Goal: Task Accomplishment & Management: Manage account settings

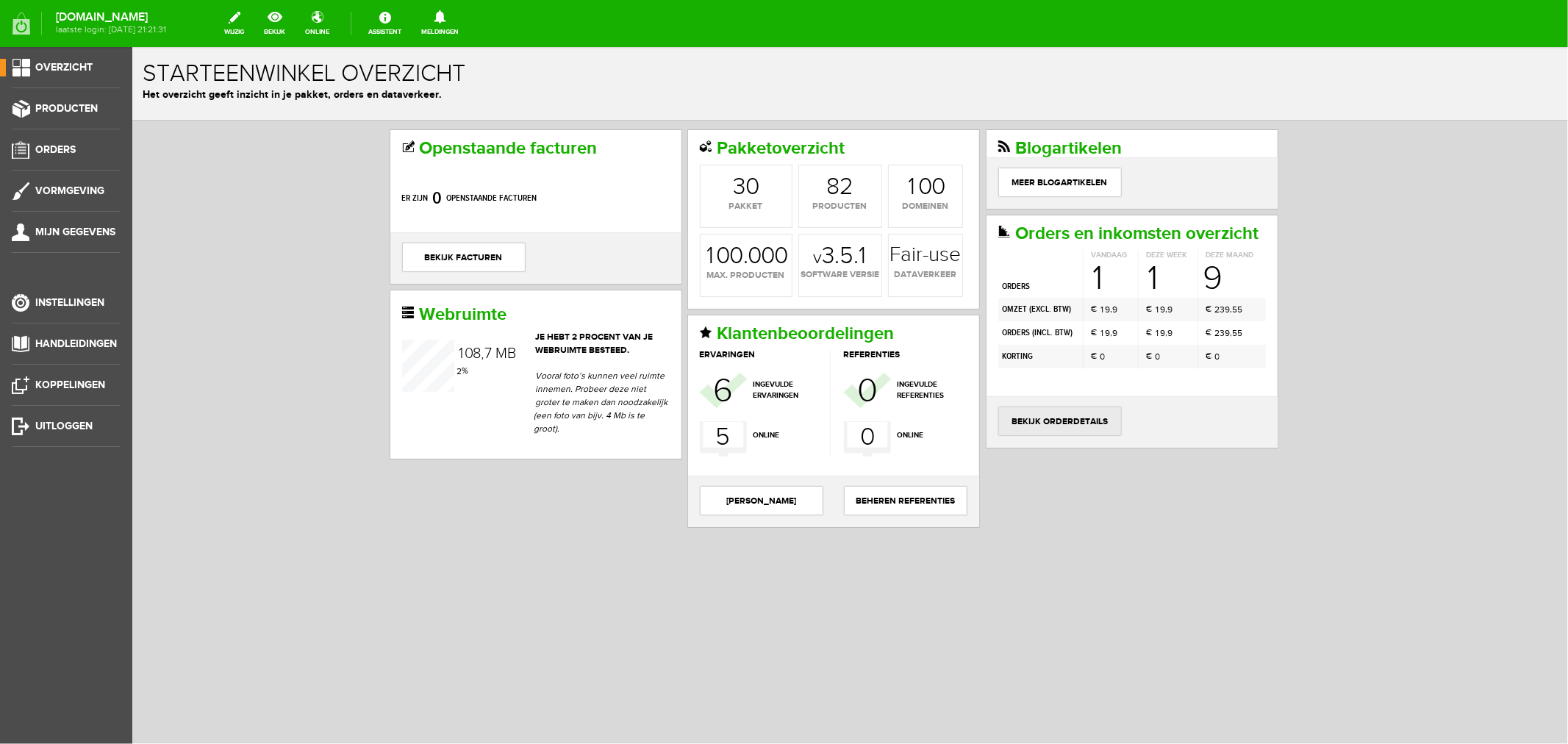
click at [1064, 436] on link "bekijk orderdetails" at bounding box center [1059, 421] width 124 height 29
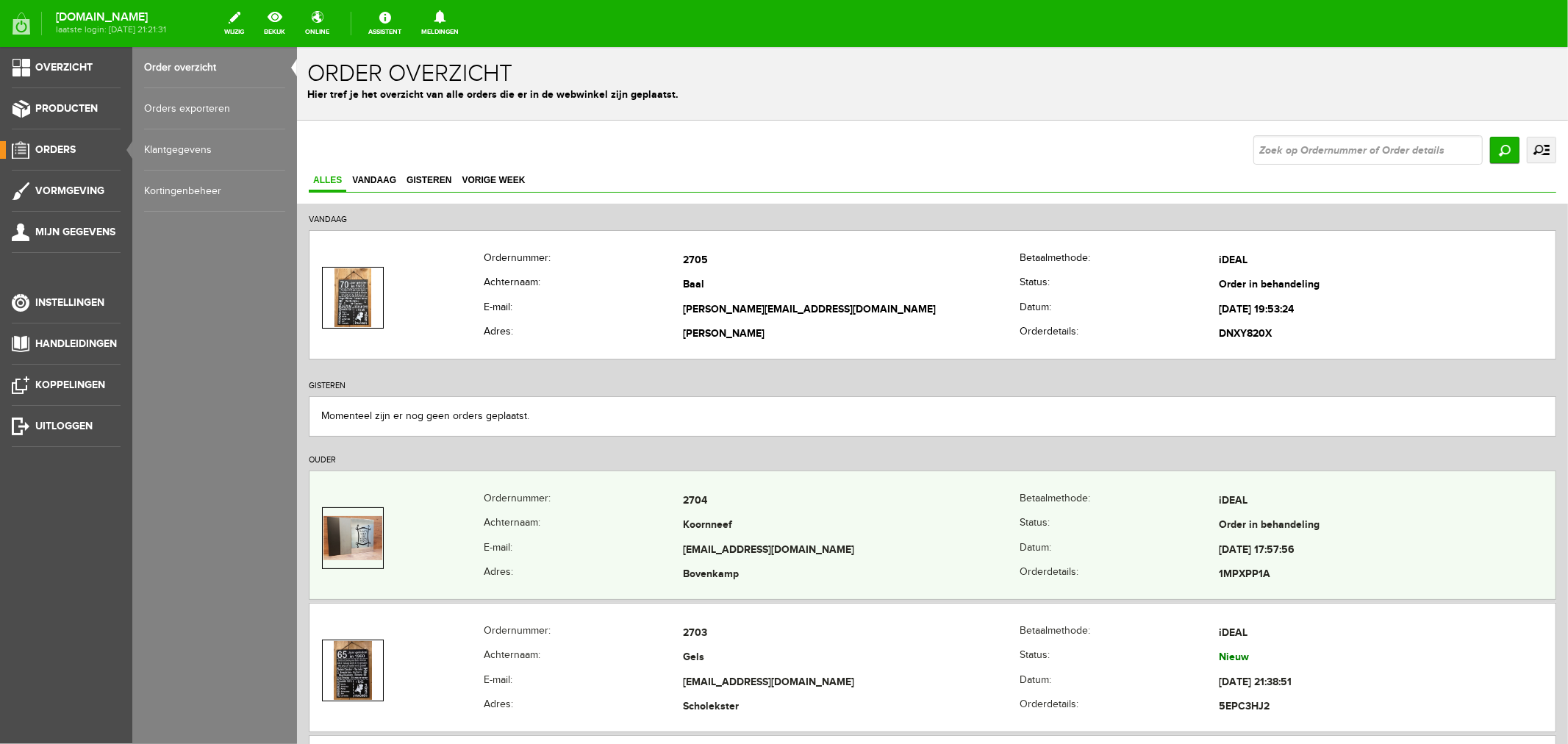
scroll to position [81, 0]
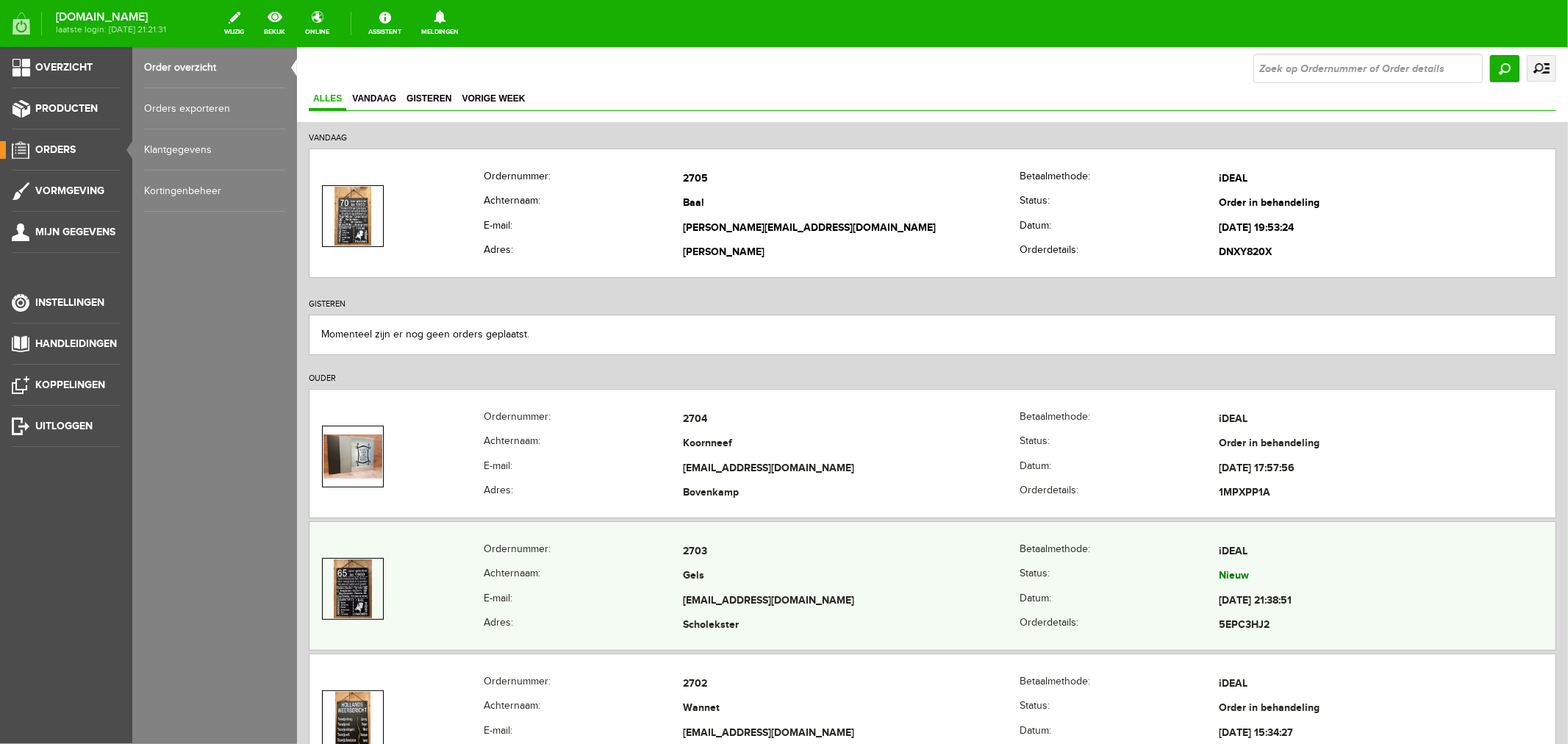
click at [688, 604] on td "[EMAIL_ADDRESS][DOMAIN_NAME]" at bounding box center [851, 600] width 337 height 25
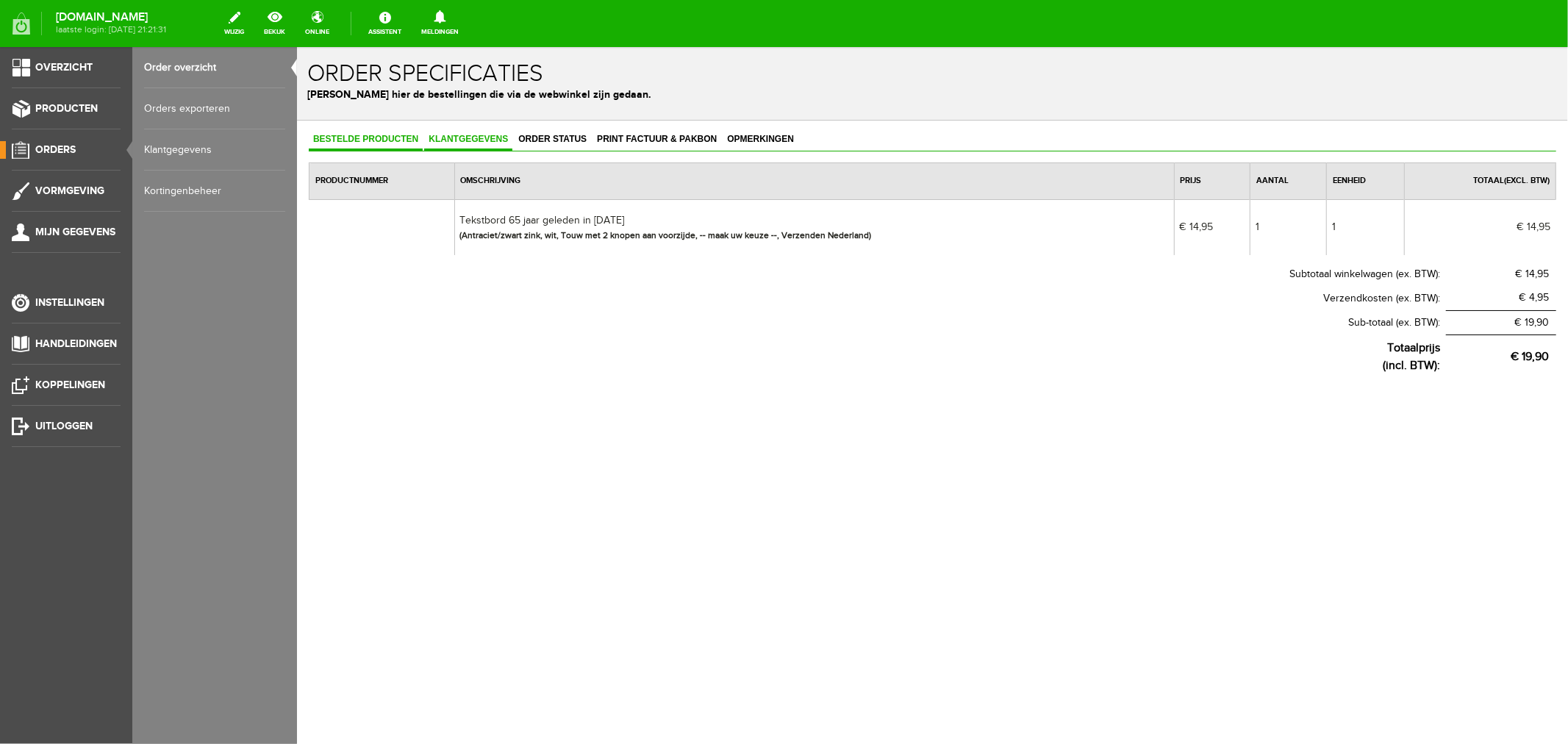
click at [456, 139] on span "Klantgegevens" at bounding box center [467, 137] width 88 height 10
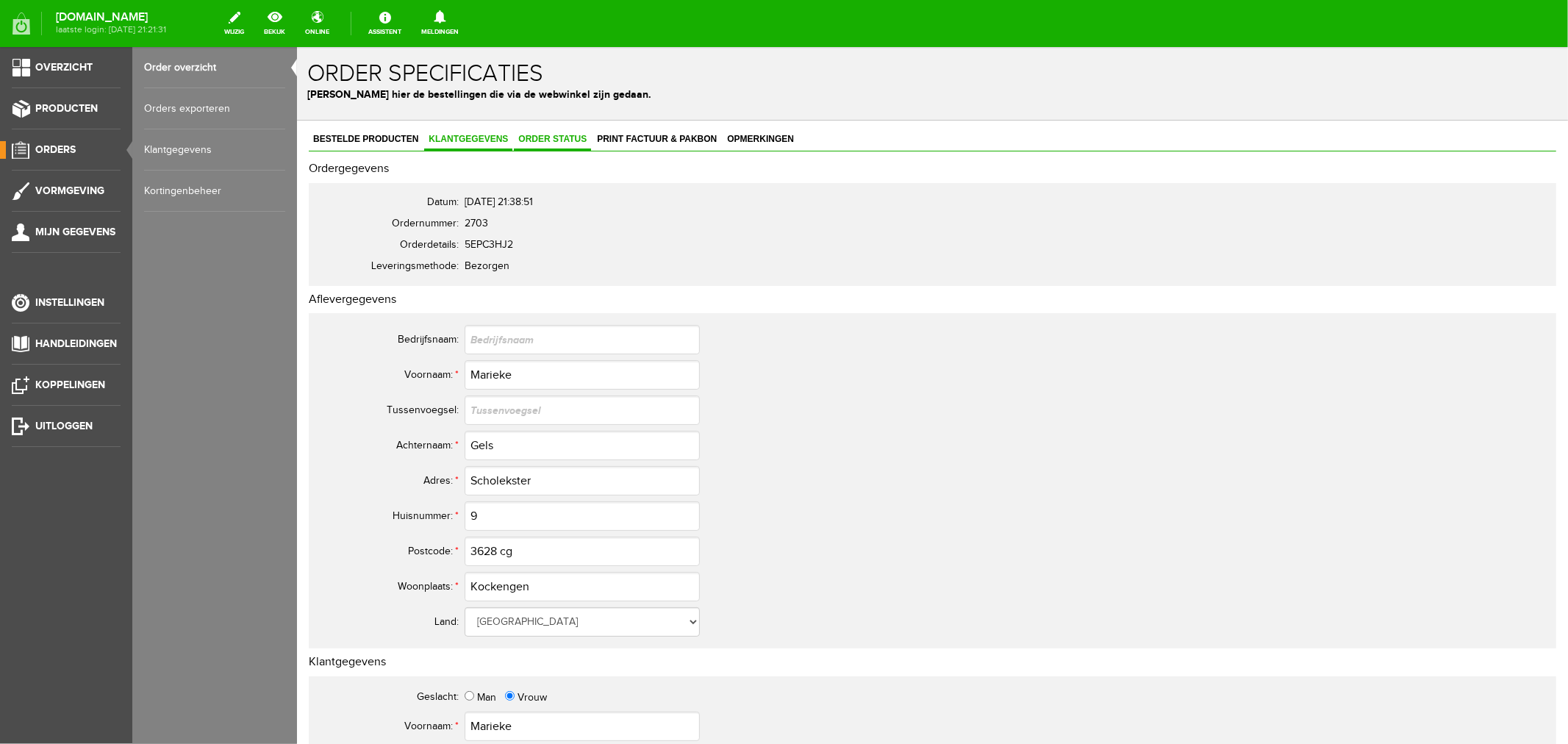
click at [545, 144] on link "Order status" at bounding box center [552, 139] width 77 height 21
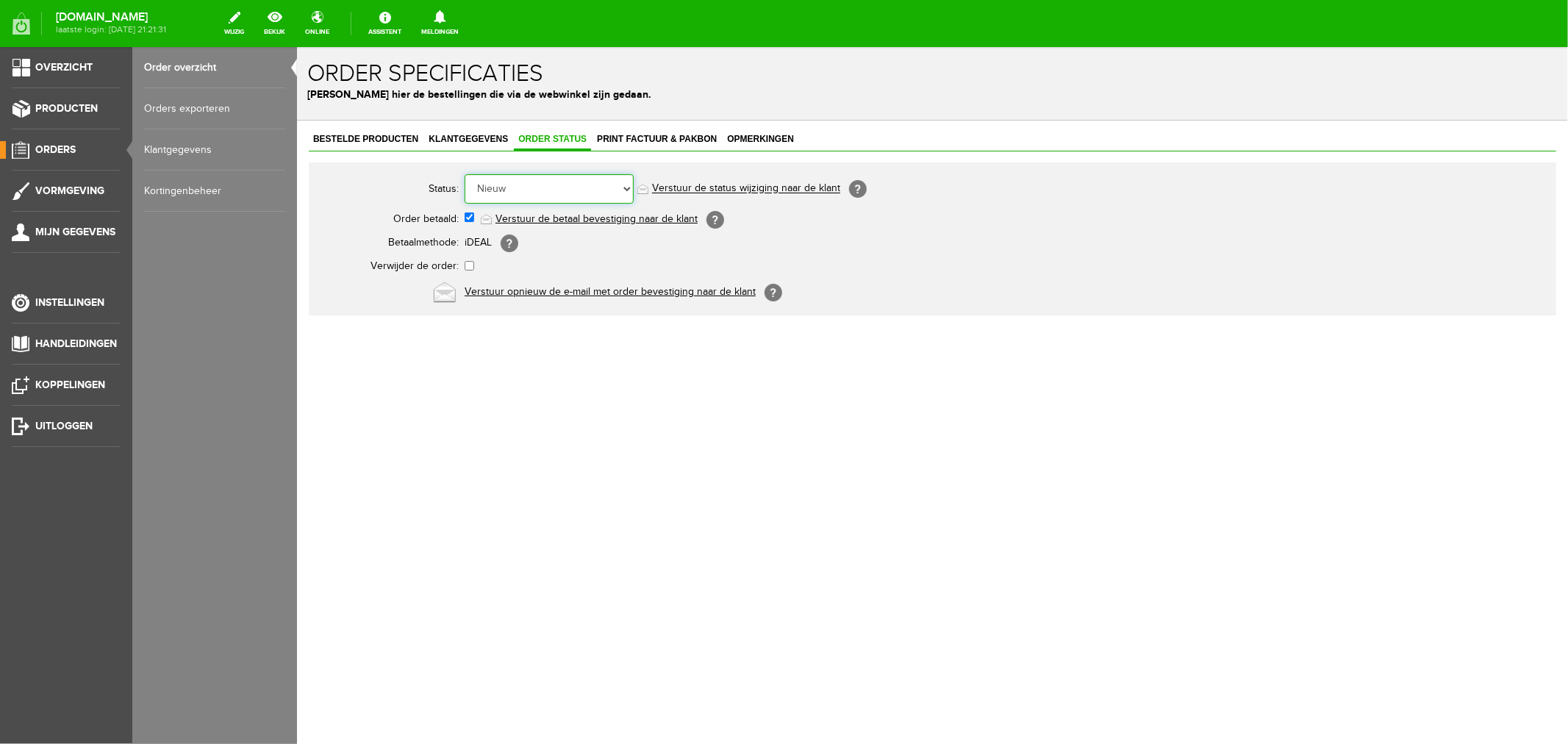
click at [533, 190] on select "Order niet afgerond Nieuw Order in behandeling Wacht op leverancier Wacht op be…" at bounding box center [548, 189] width 169 height 29
select select "2"
click at [464, 174] on select "Order niet afgerond Nieuw Order in behandeling Wacht op leverancier Wacht op be…" at bounding box center [548, 189] width 169 height 29
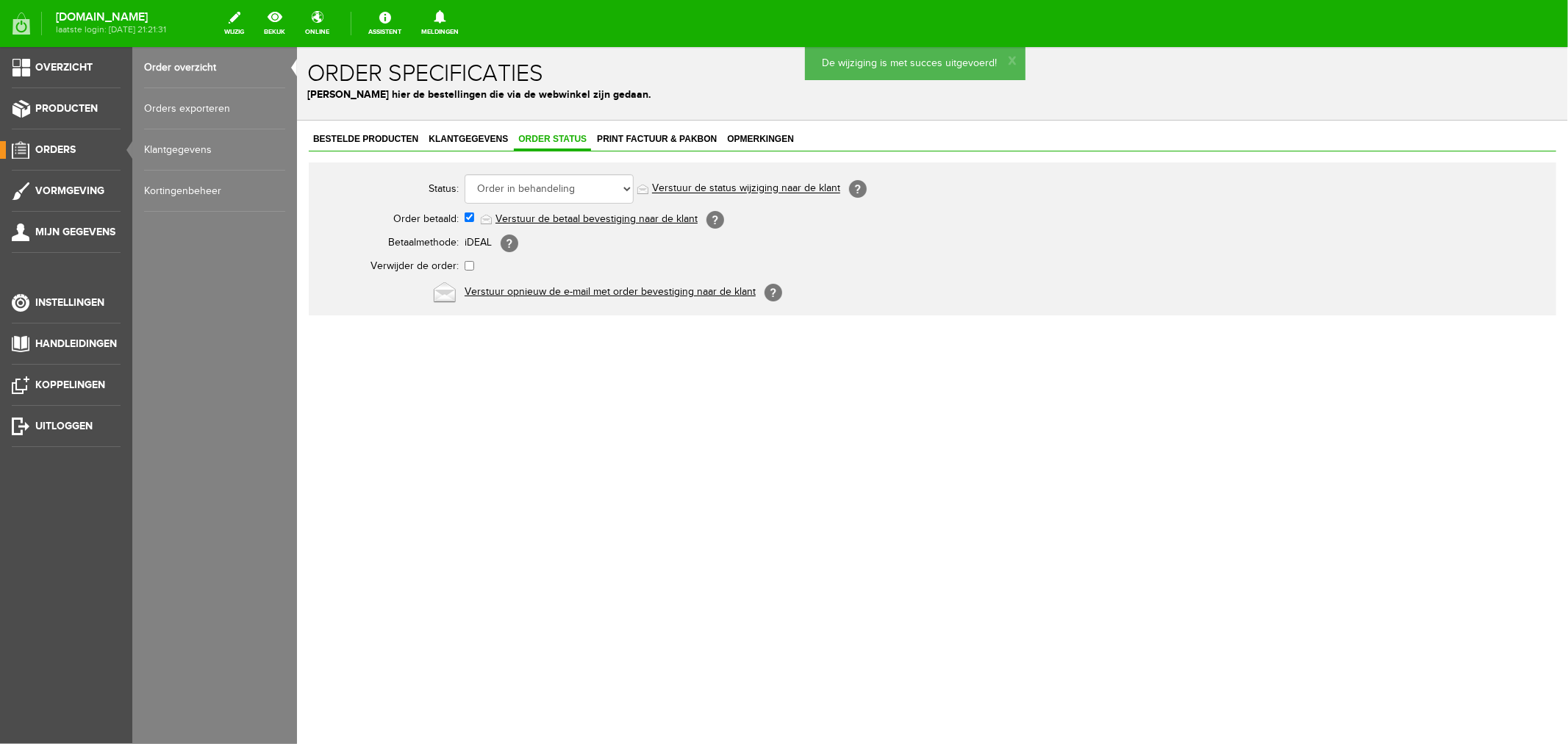
click at [680, 188] on link "Verstuur de status wijziging naar de klant" at bounding box center [746, 188] width 188 height 12
click at [659, 134] on span "Print factuur & pakbon" at bounding box center [656, 137] width 129 height 10
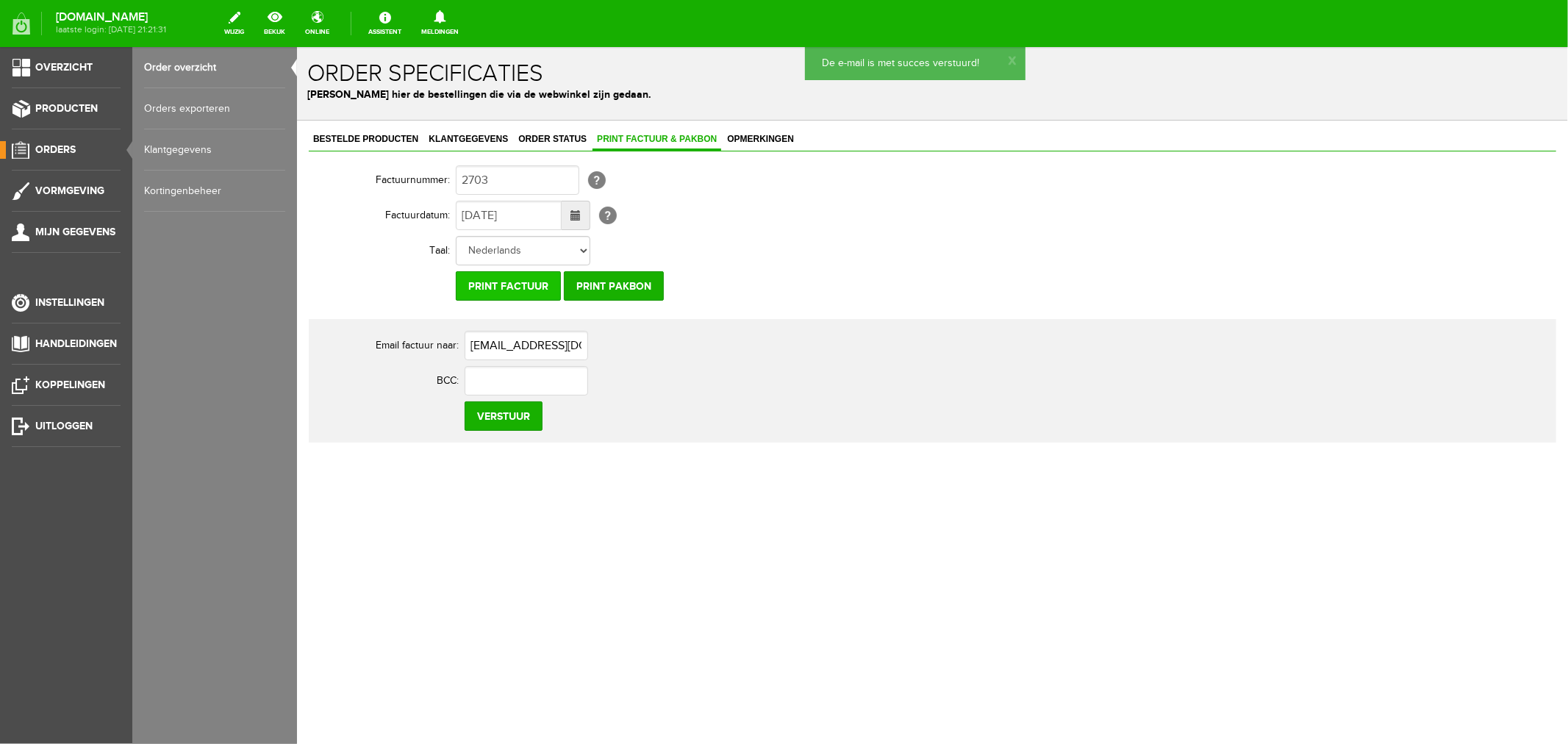
click at [515, 280] on input "Print factuur" at bounding box center [507, 286] width 105 height 29
click at [157, 63] on link "Order overzicht" at bounding box center [215, 67] width 141 height 41
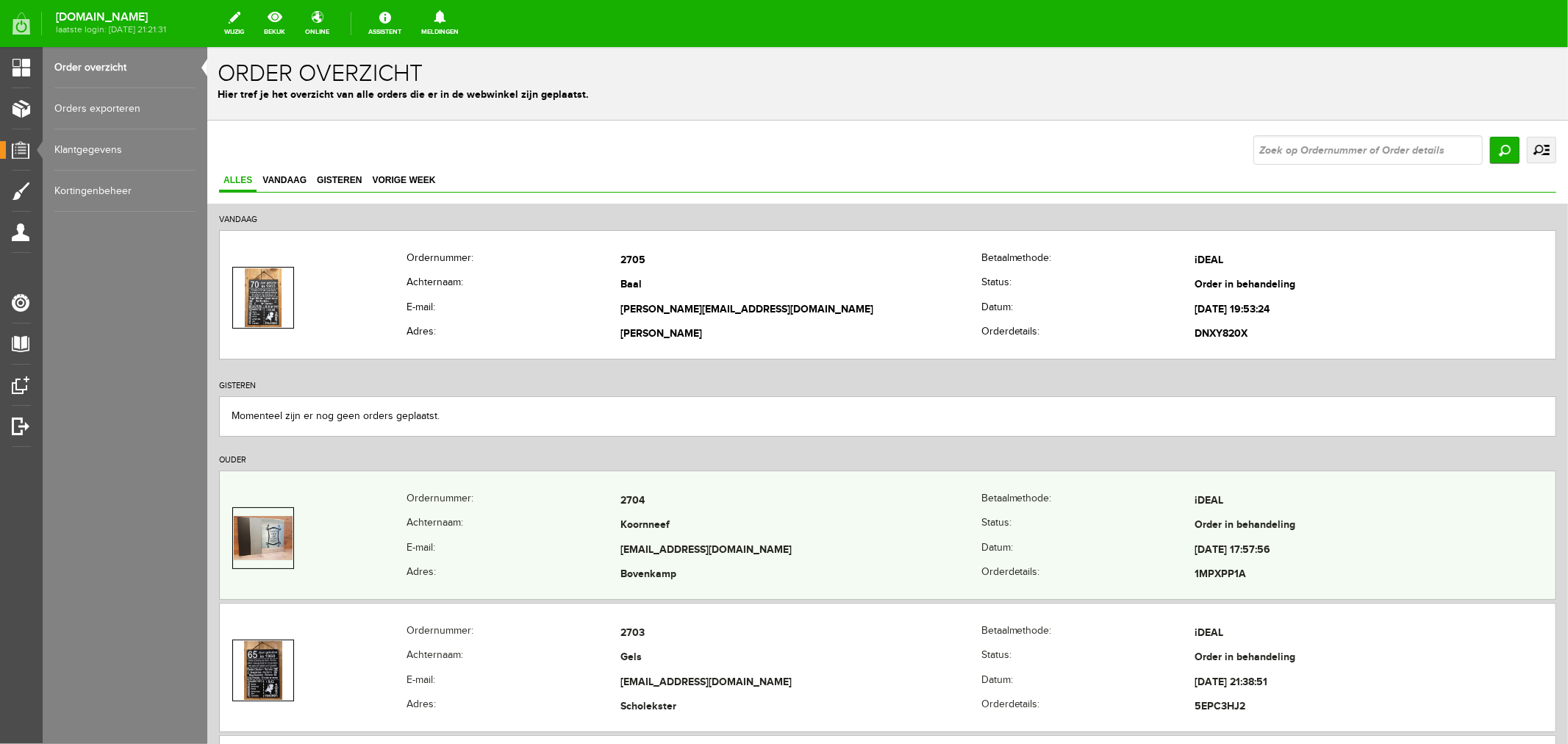
click at [646, 524] on td "Koornneef" at bounding box center [800, 525] width 361 height 25
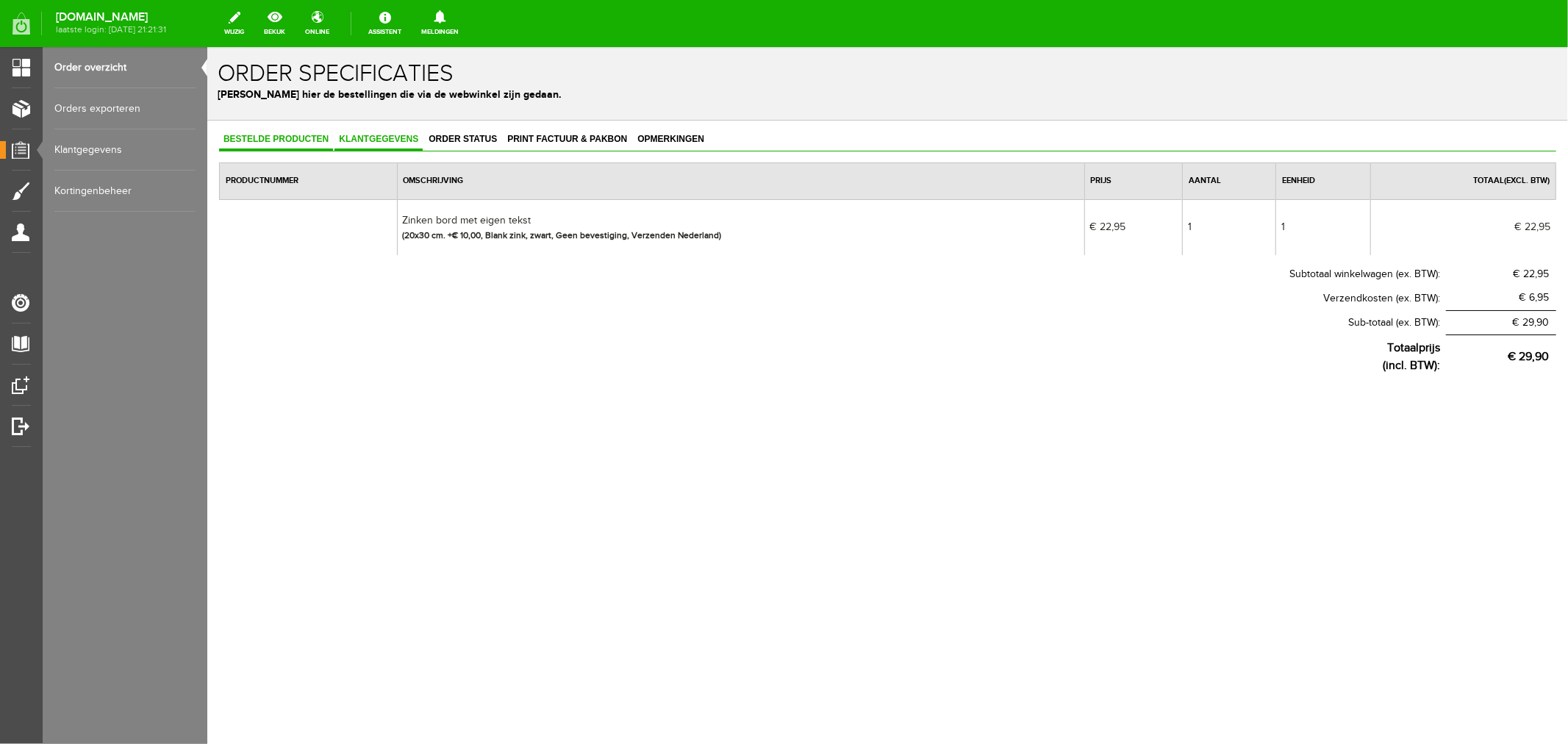
click at [365, 135] on span "Klantgegevens" at bounding box center [378, 137] width 88 height 10
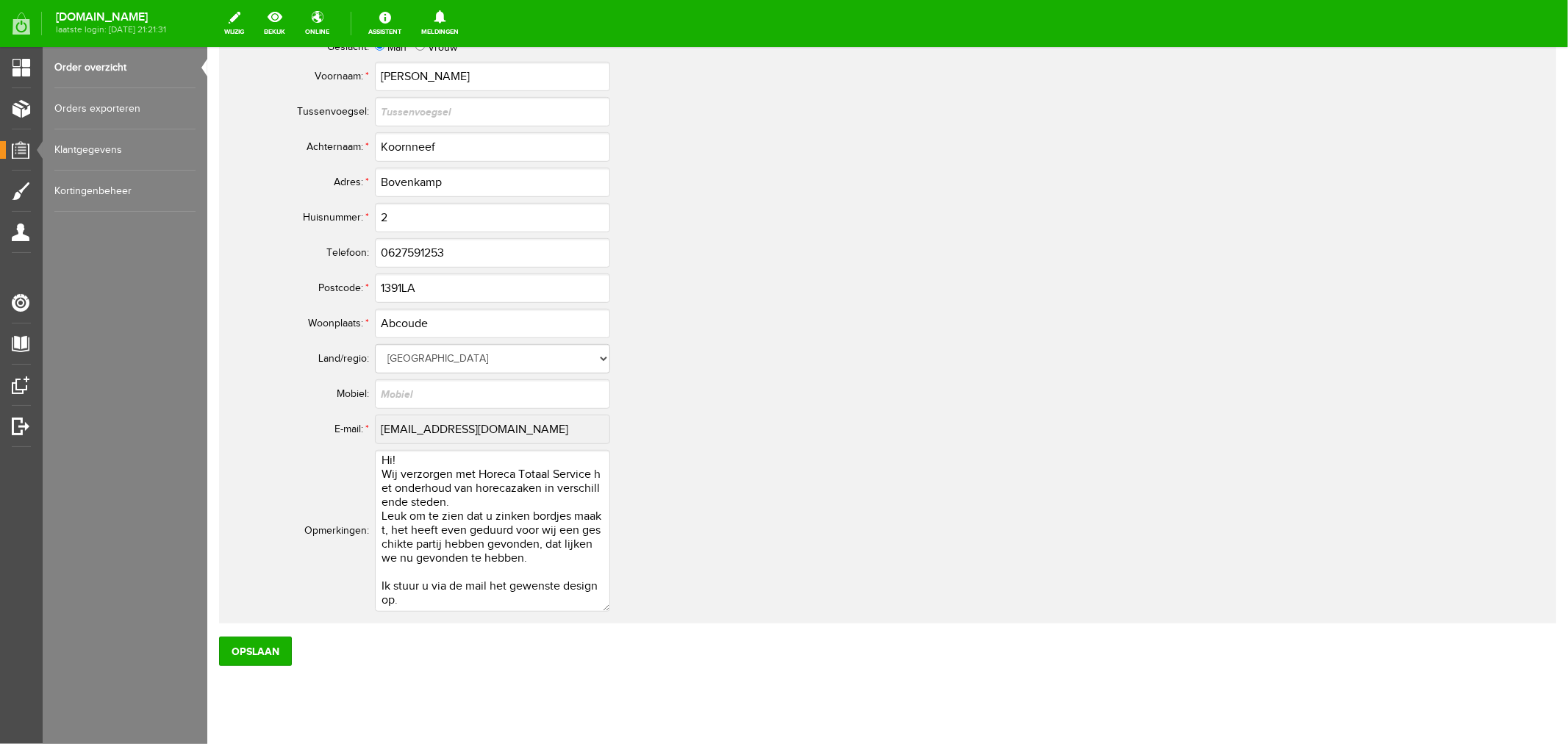
scroll to position [680, 0]
